Goal: Register for event/course

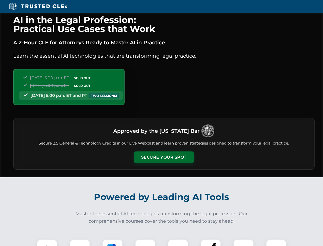
click at [164, 157] on button "Secure Your Spot" at bounding box center [164, 157] width 60 height 12
click at [47, 243] on img at bounding box center [47, 249] width 15 height 15
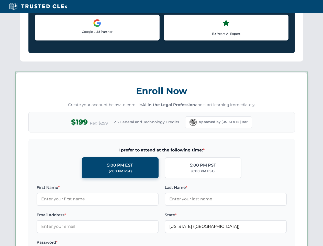
click at [113, 243] on label "Password *" at bounding box center [98, 242] width 122 height 6
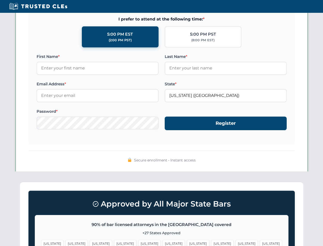
click at [236, 243] on span "[US_STATE]" at bounding box center [247, 243] width 22 height 7
